Goal: Information Seeking & Learning: Learn about a topic

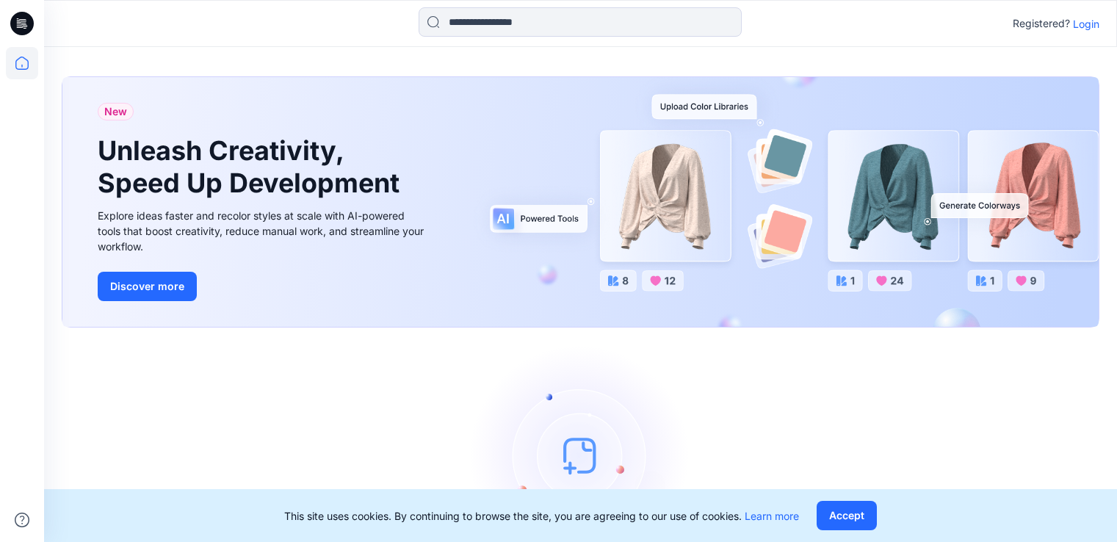
scroll to position [85, 0]
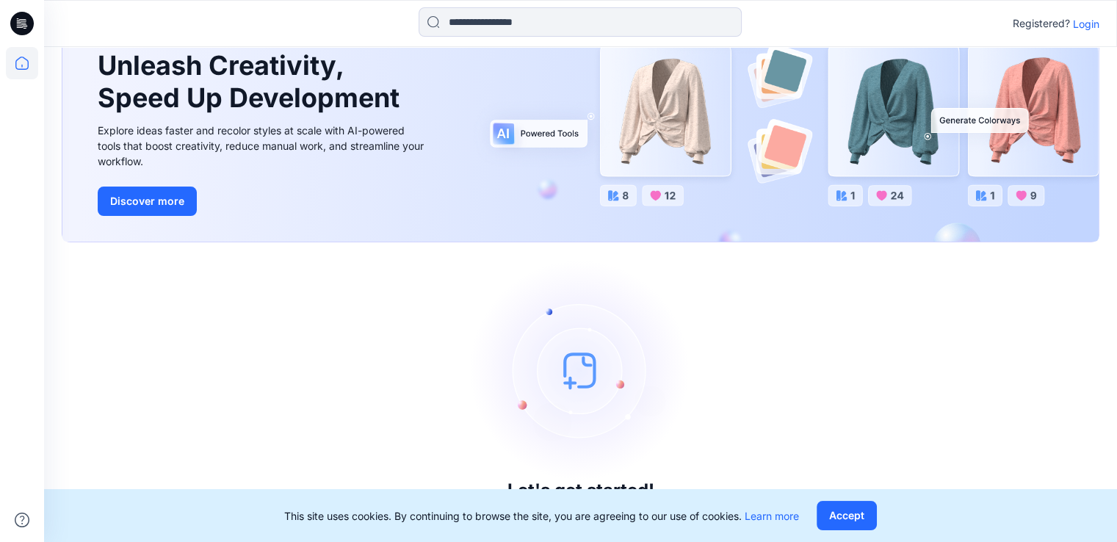
click at [574, 372] on img at bounding box center [581, 370] width 220 height 220
click at [849, 512] on button "Accept" at bounding box center [847, 515] width 60 height 29
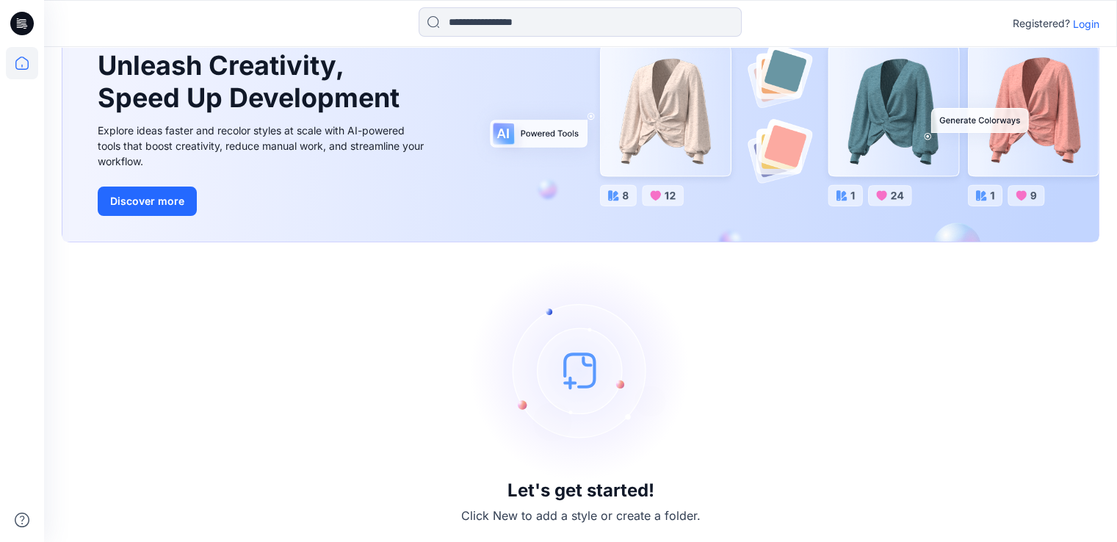
click at [1090, 24] on p "Login" at bounding box center [1086, 23] width 26 height 15
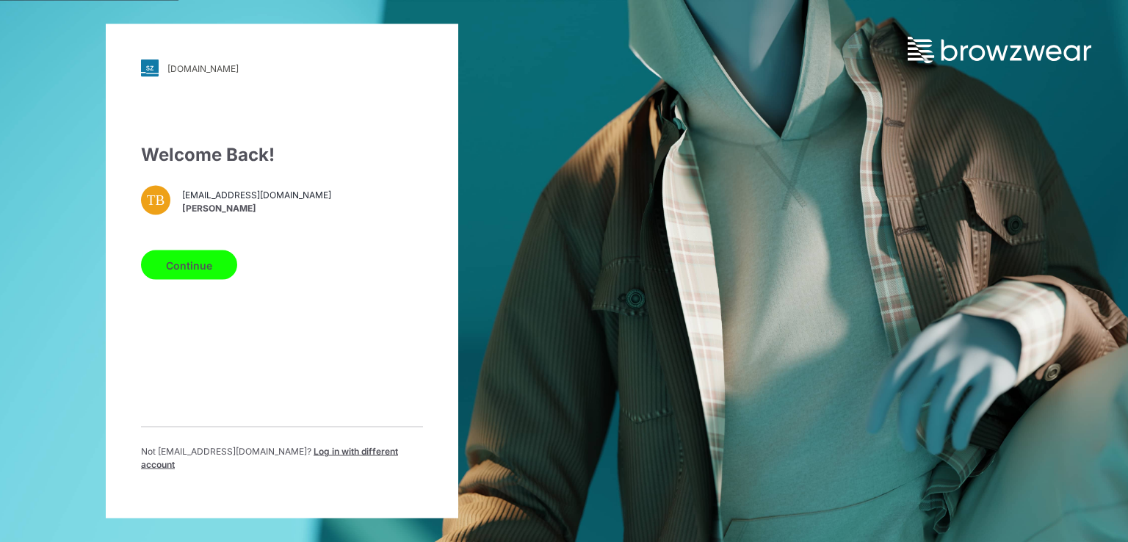
click at [173, 269] on button "Continue" at bounding box center [189, 264] width 96 height 29
click at [172, 272] on button "Continue" at bounding box center [189, 264] width 96 height 29
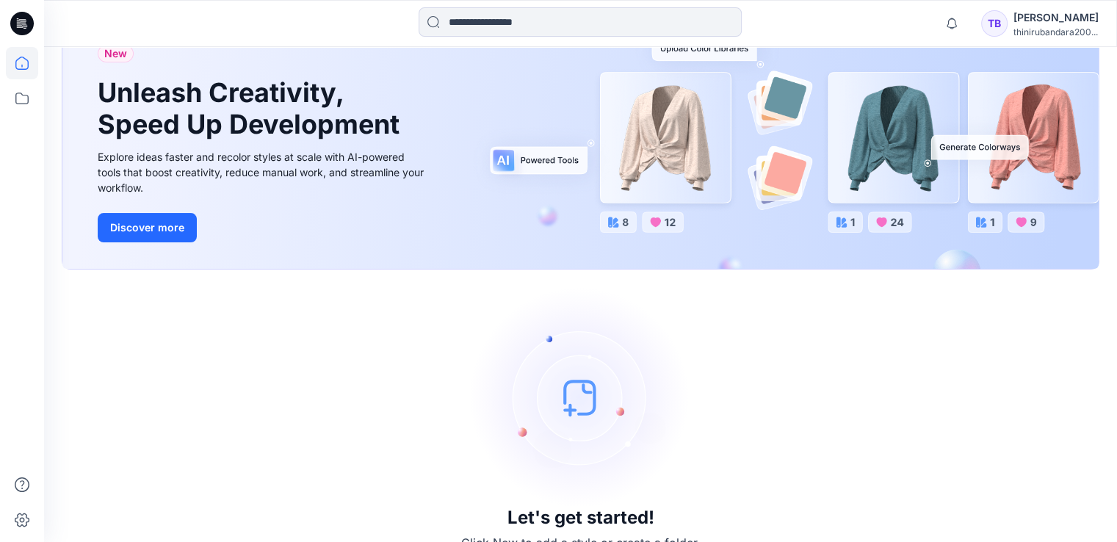
scroll to position [135, 0]
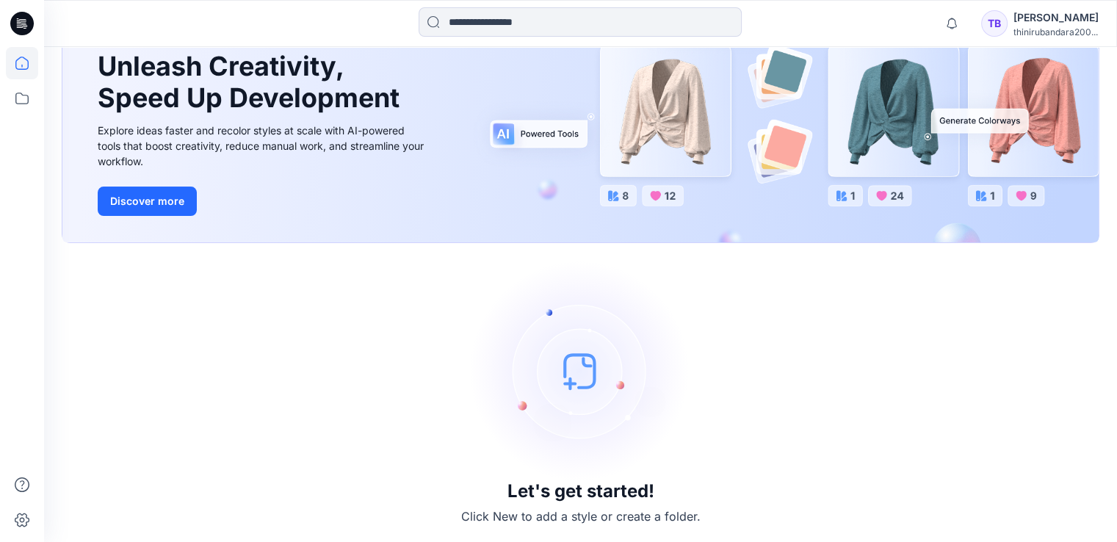
click at [571, 368] on img at bounding box center [581, 371] width 220 height 220
click at [606, 405] on img at bounding box center [581, 371] width 220 height 220
click at [594, 384] on img at bounding box center [581, 371] width 220 height 220
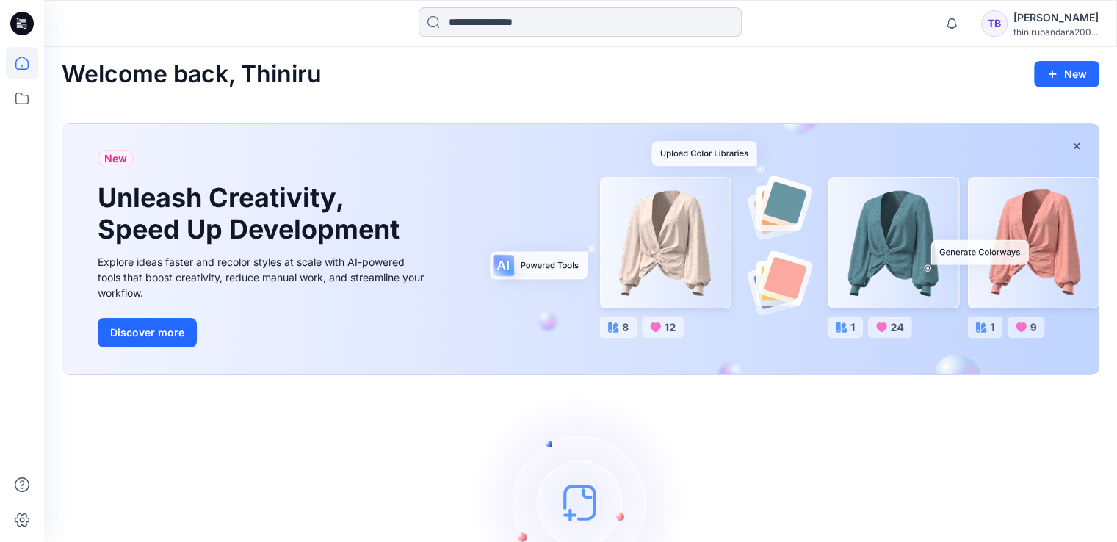
scroll to position [3, 0]
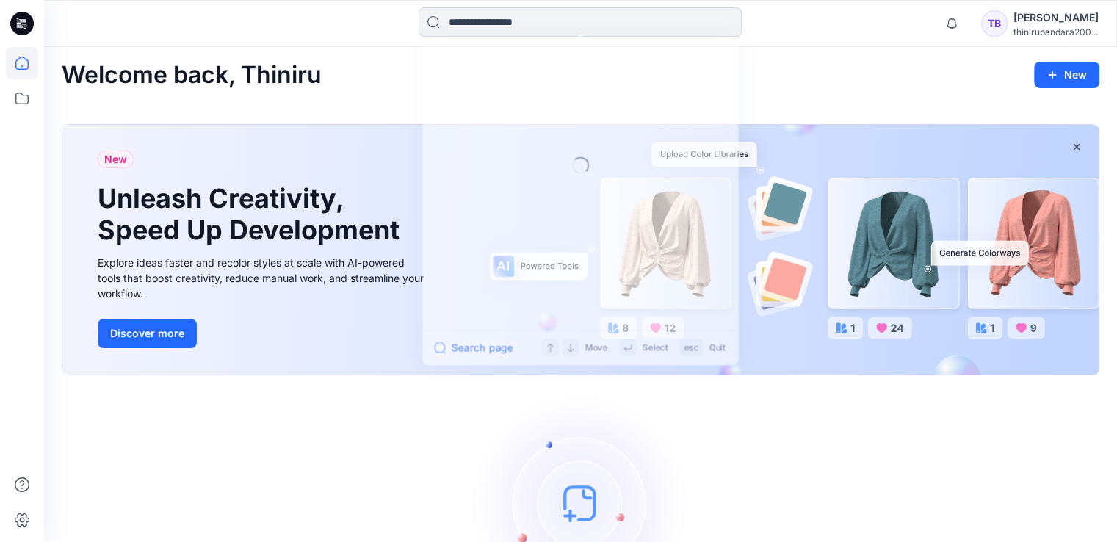
click at [491, 21] on input at bounding box center [580, 21] width 323 height 29
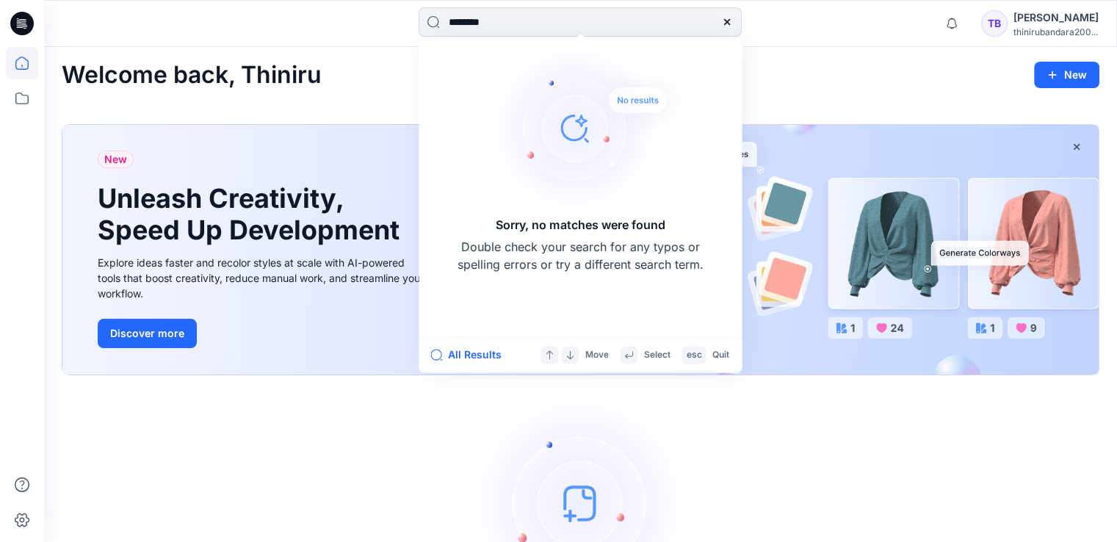
type input "*******"
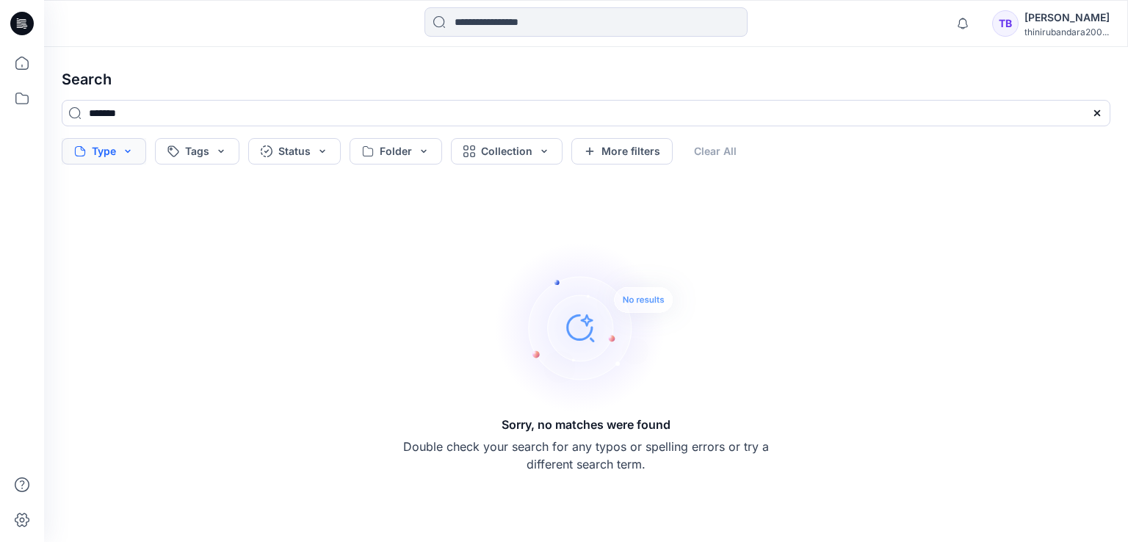
click at [115, 157] on button "Type" at bounding box center [104, 151] width 84 height 26
click at [329, 235] on div "Sorry, no matches were found Double check your search for any typos or spelling…" at bounding box center [586, 356] width 1072 height 348
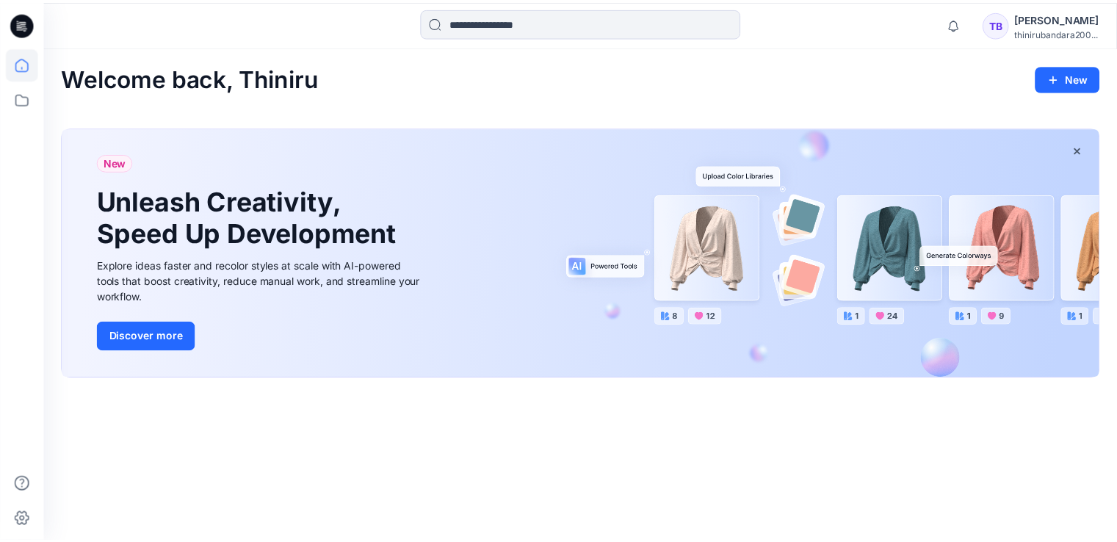
scroll to position [3, 0]
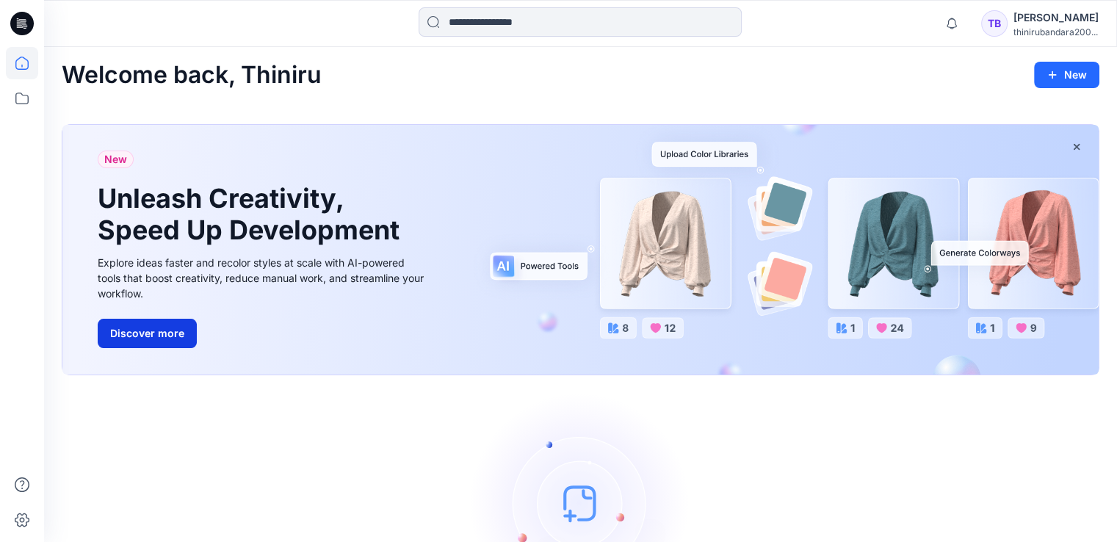
click at [140, 336] on button "Discover more" at bounding box center [147, 333] width 99 height 29
click at [18, 95] on icon at bounding box center [22, 98] width 32 height 32
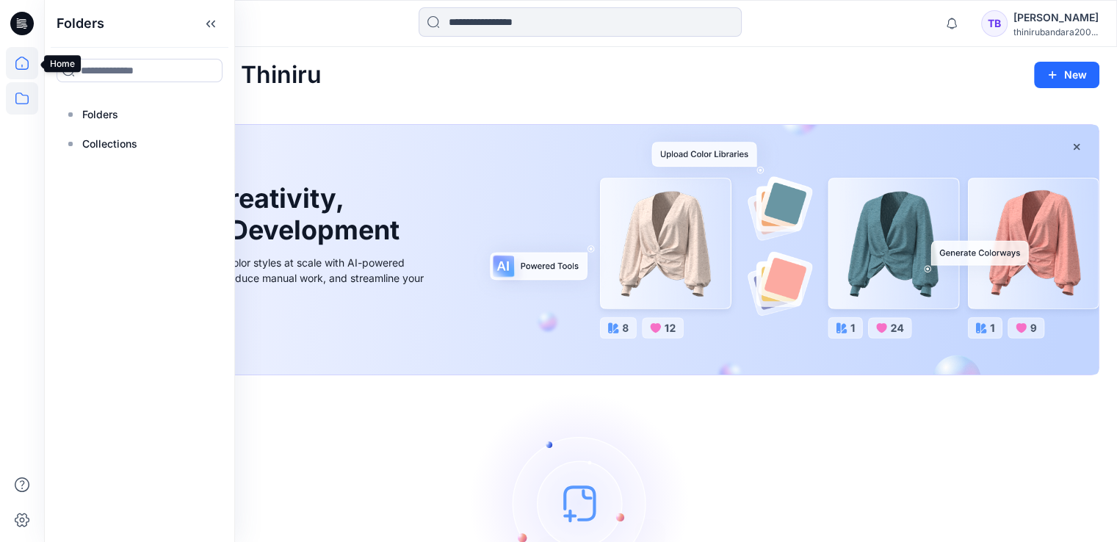
click at [15, 55] on icon at bounding box center [22, 63] width 32 height 32
